Goal: Information Seeking & Learning: Find specific fact

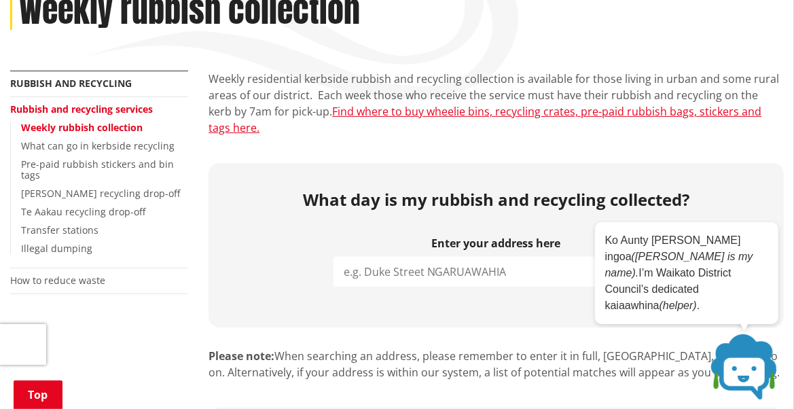
scroll to position [340, 0]
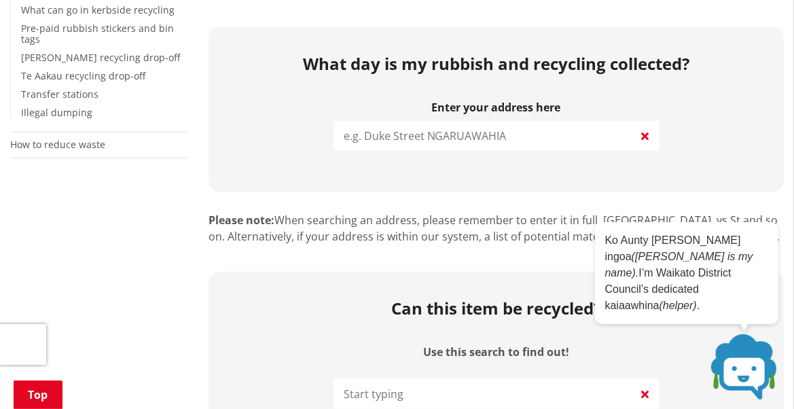
drag, startPoint x: 412, startPoint y: 137, endPoint x: 419, endPoint y: 141, distance: 8.3
click at [413, 136] on input "search" at bounding box center [497, 136] width 326 height 30
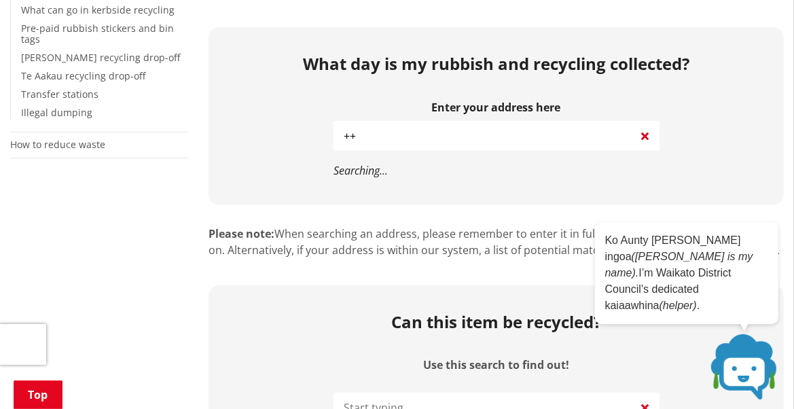
type input "+"
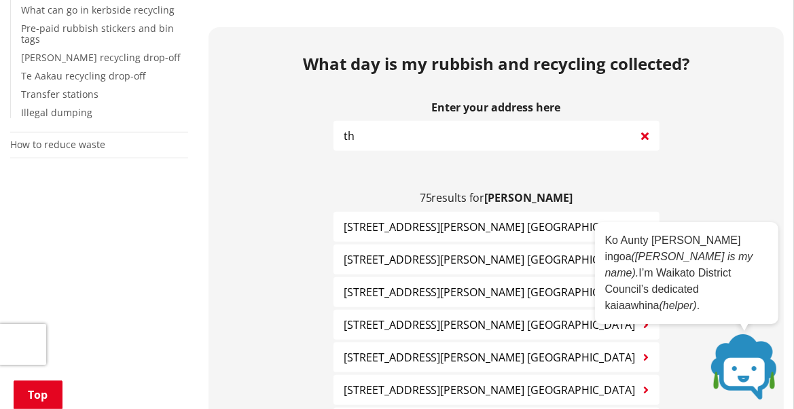
type input "t"
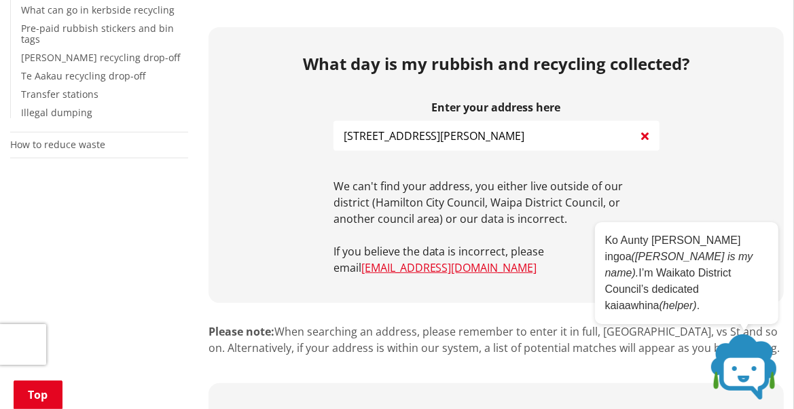
scroll to position [272, 0]
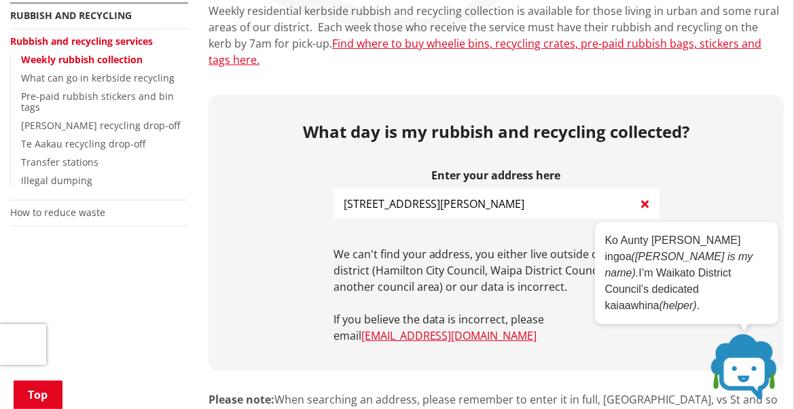
click at [406, 202] on input "[STREET_ADDRESS][PERSON_NAME]" at bounding box center [497, 204] width 326 height 30
type input "[STREET_ADDRESS][PERSON_NAME]"
click at [312, 181] on div "What day is my rubbish and recycling collected? Enter your address here [STREET…" at bounding box center [496, 233] width 575 height 276
drag, startPoint x: 332, startPoint y: 211, endPoint x: 329, endPoint y: 256, distance: 44.9
click at [332, 251] on div "What day is my rubbish and recycling collected? Enter your address here [STREET…" at bounding box center [496, 233] width 575 height 276
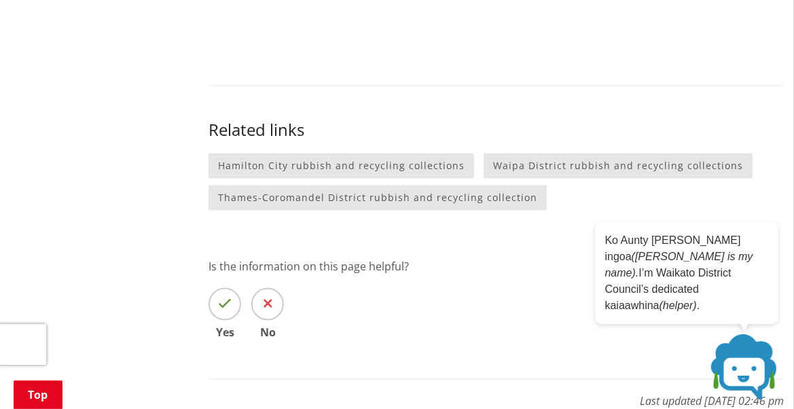
scroll to position [1563, 0]
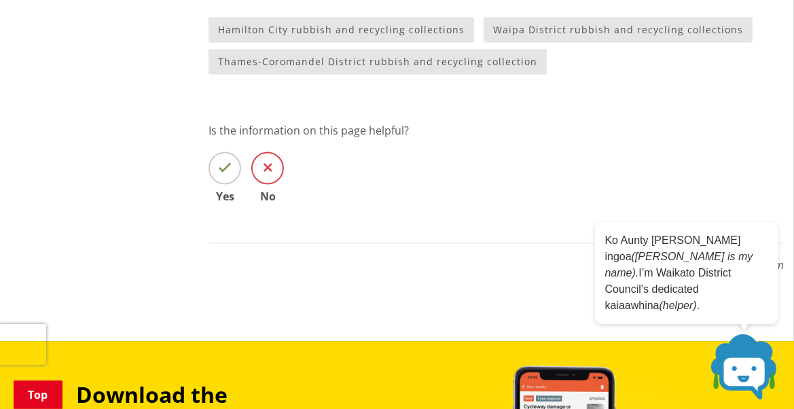
click at [268, 166] on icon at bounding box center [268, 169] width 9 height 14
click at [0, 0] on input "No" at bounding box center [0, 0] width 0 height 0
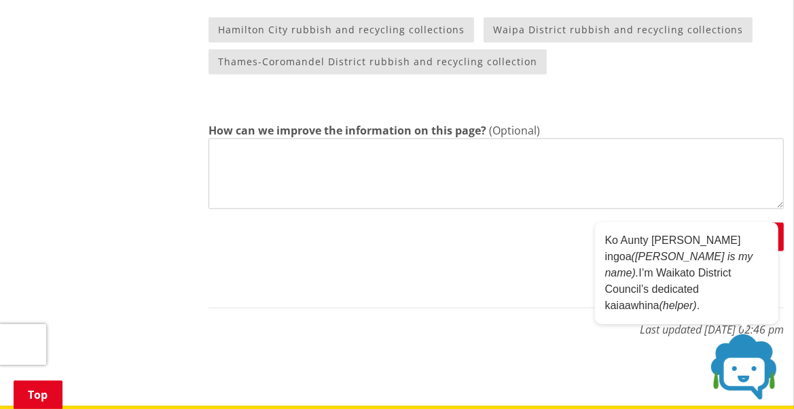
scroll to position [1359, 0]
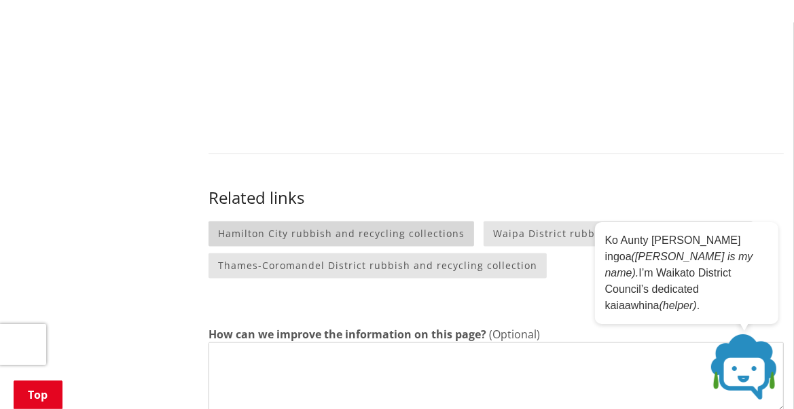
click at [319, 230] on link "Hamilton City rubbish and recycling collections" at bounding box center [342, 233] width 266 height 25
